Goal: Transaction & Acquisition: Purchase product/service

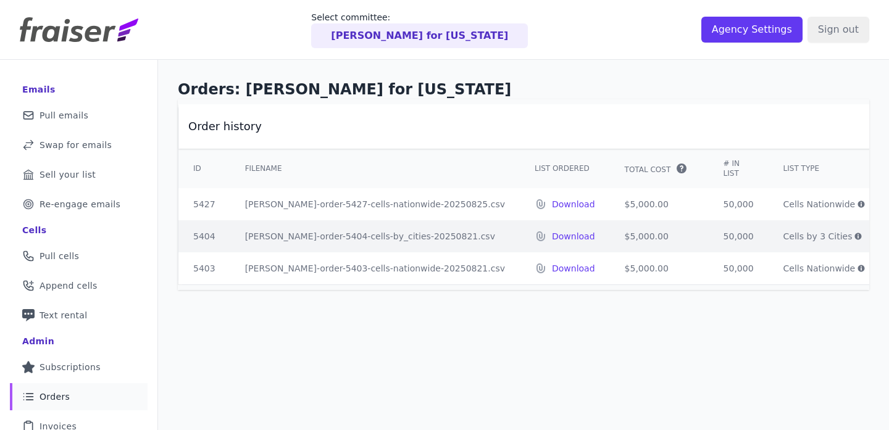
click at [424, 43] on div "Terry Virts for Texas" at bounding box center [419, 35] width 217 height 25
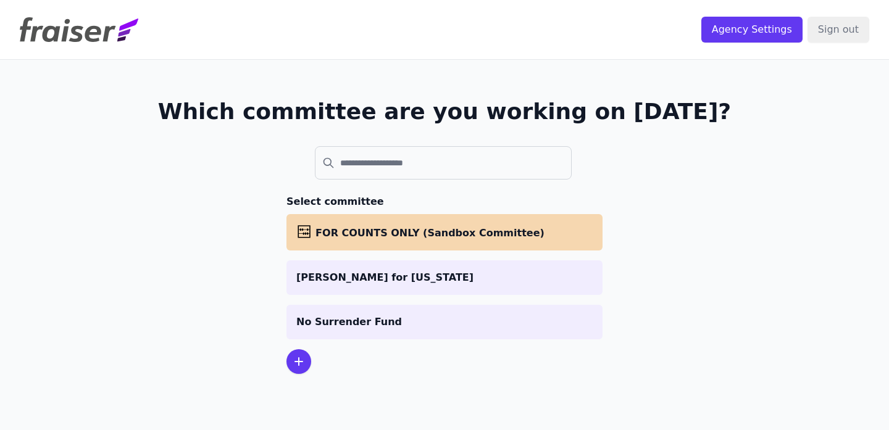
click at [364, 325] on p "No Surrender Fund" at bounding box center [444, 322] width 296 height 15
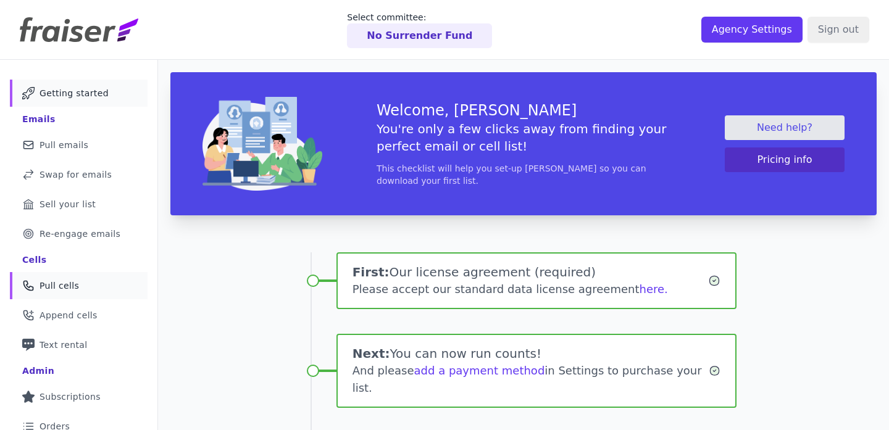
click at [68, 276] on link "Phone Icon Outline of a phone Pull cells" at bounding box center [79, 285] width 138 height 27
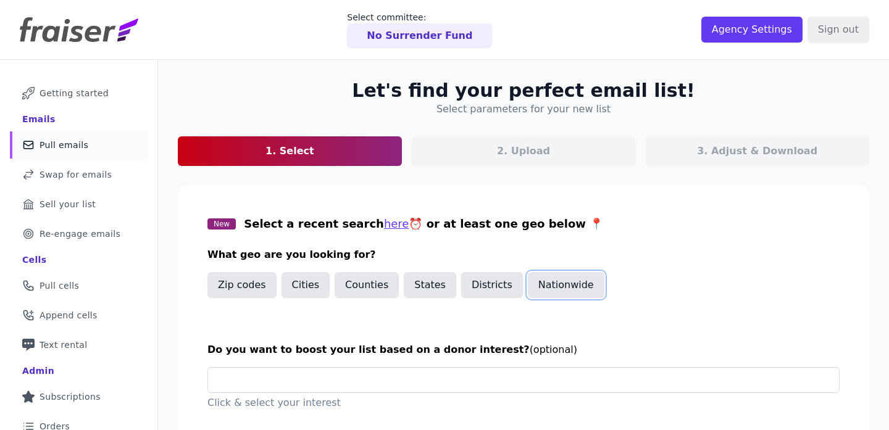
click at [544, 286] on button "Nationwide" at bounding box center [566, 285] width 77 height 26
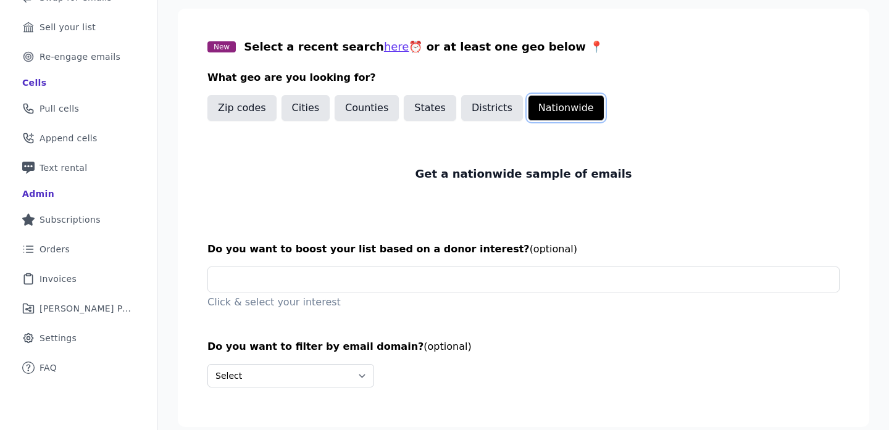
scroll to position [219, 0]
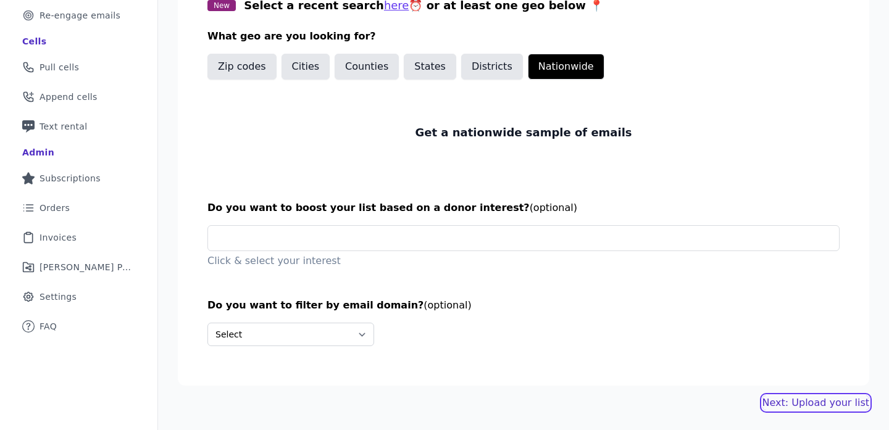
click at [811, 401] on link "Next: Upload your list" at bounding box center [815, 403] width 107 height 15
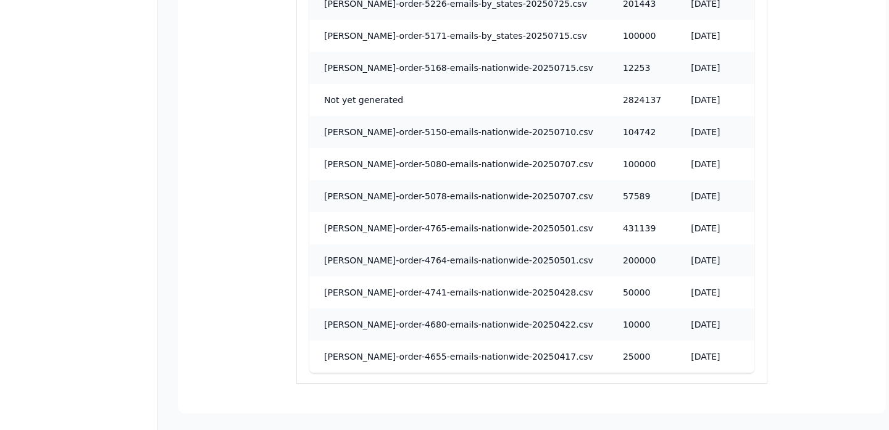
scroll to position [829, 0]
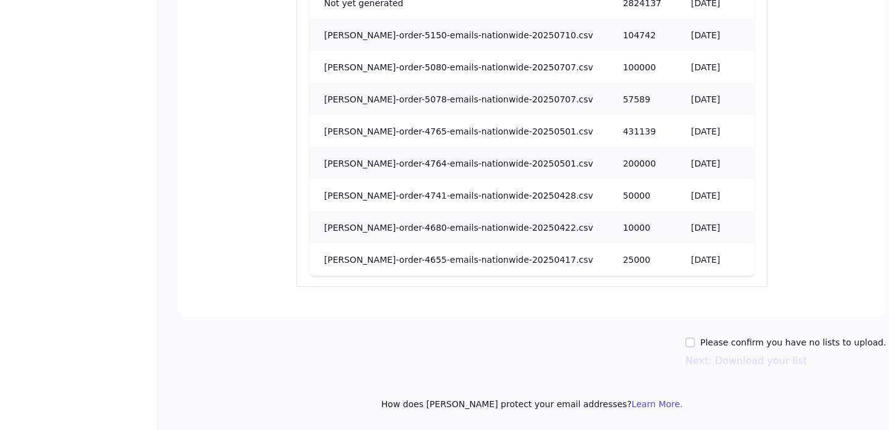
click at [784, 342] on label "Please confirm you have no lists to upload." at bounding box center [793, 342] width 186 height 12
click at [695, 342] on input "Please confirm you have no lists to upload." at bounding box center [690, 343] width 10 height 10
checkbox input "true"
click at [789, 368] on button "Next: Download your list" at bounding box center [746, 361] width 122 height 15
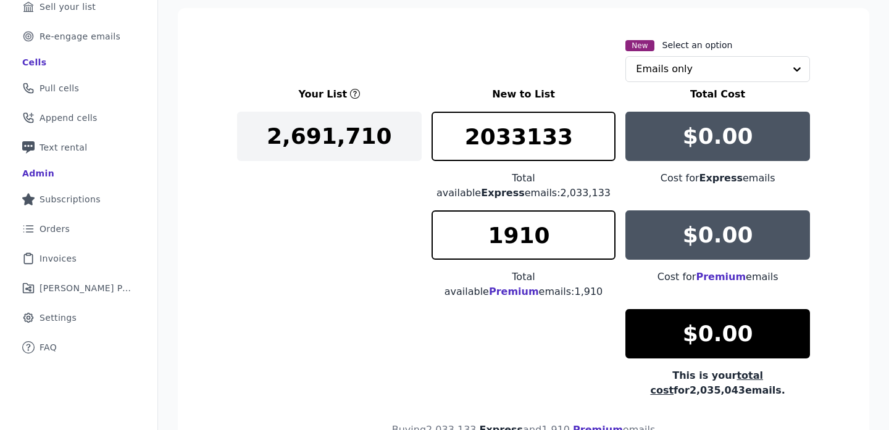
scroll to position [196, 0]
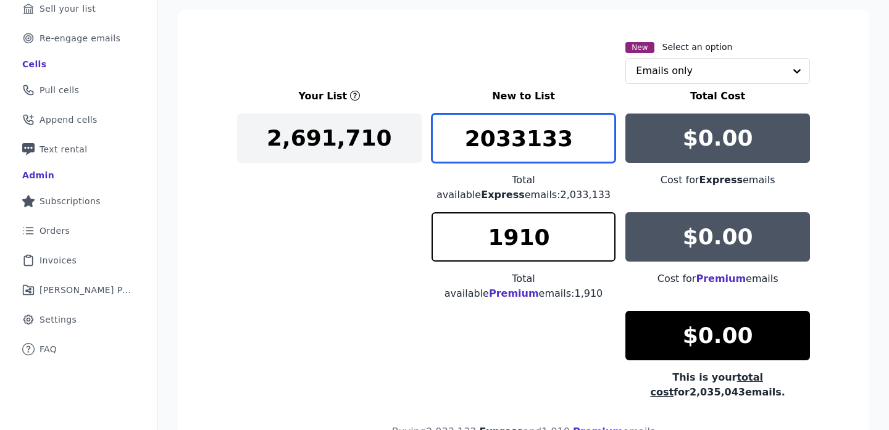
click at [516, 157] on input "2033133" at bounding box center [524, 138] width 185 height 49
type input "2"
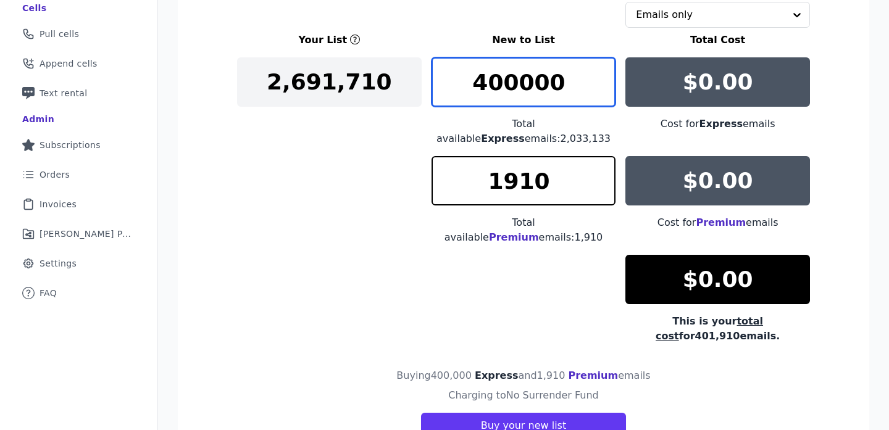
scroll to position [252, 0]
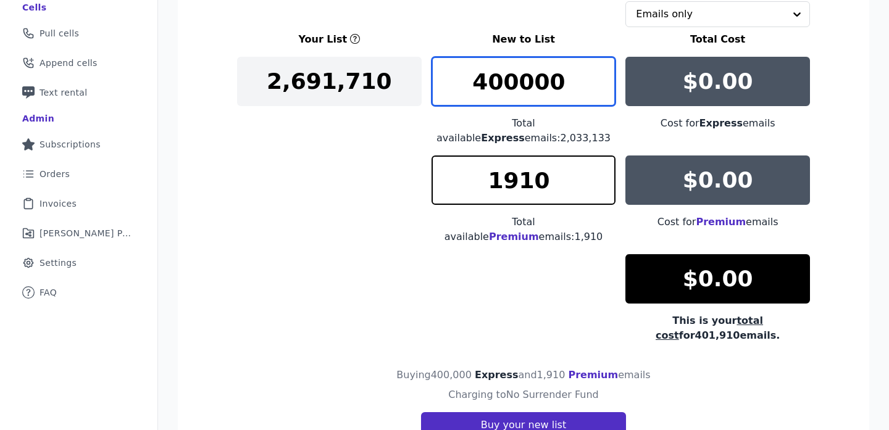
type input "400000"
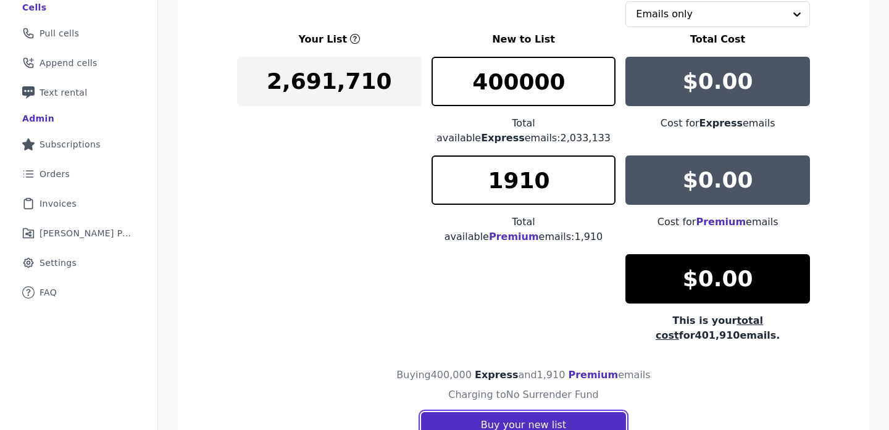
click at [509, 415] on button "Buy your new list" at bounding box center [523, 425] width 205 height 26
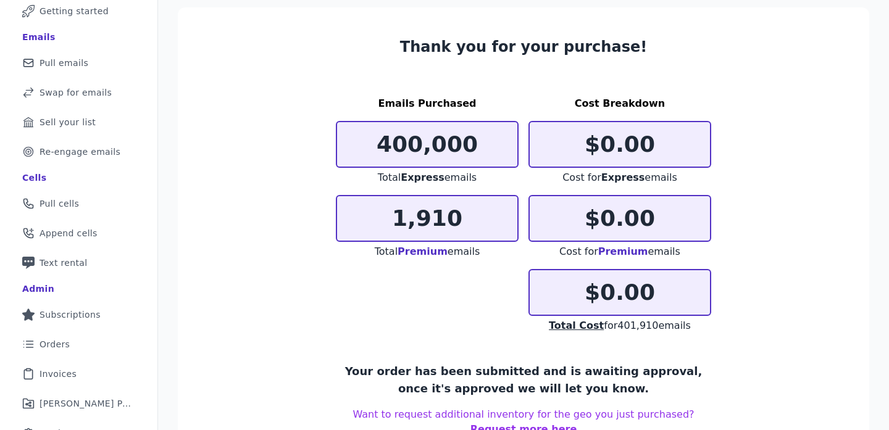
scroll to position [117, 0]
